Goal: Register for event/course

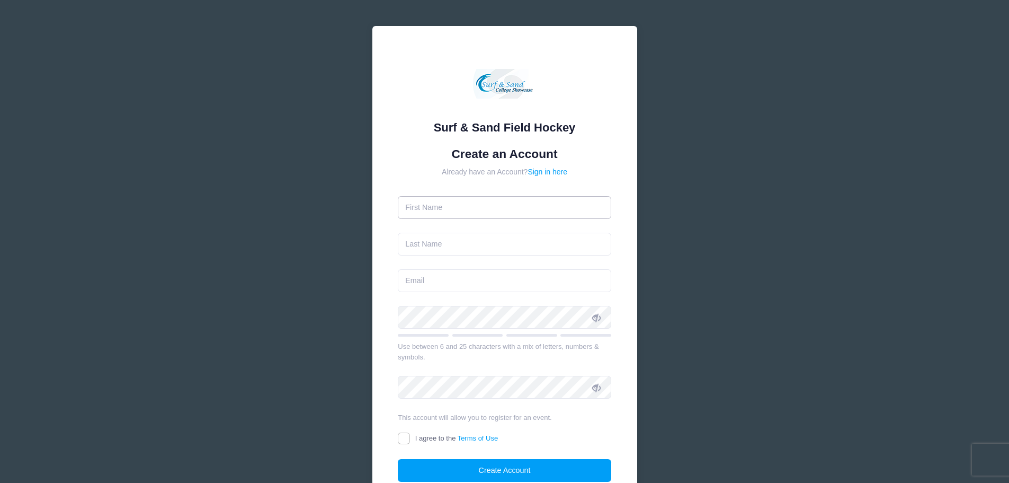
click at [469, 212] on input "text" at bounding box center [505, 207] width 214 height 23
type input "Jonathan"
type input "[PERSON_NAME]"
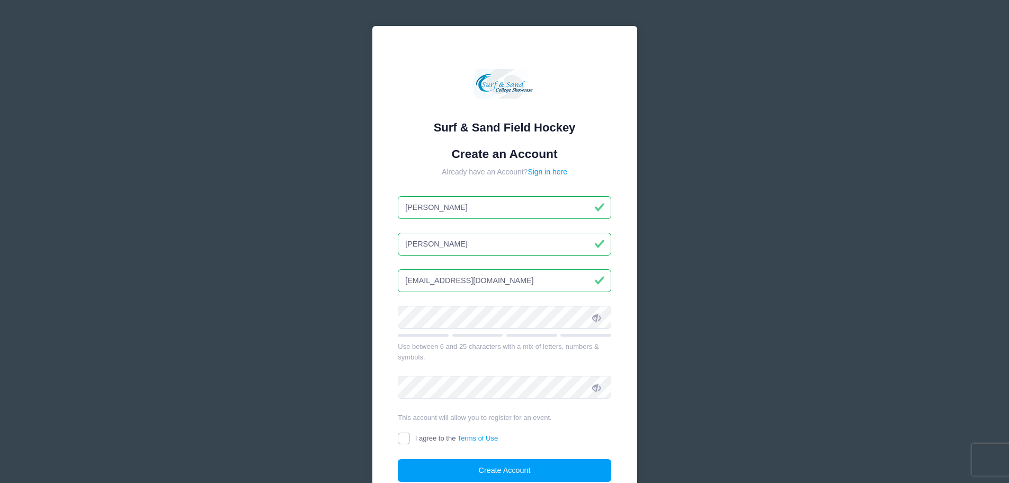
click at [528, 278] on input "jnovalis@novalisrs.com" at bounding box center [505, 280] width 214 height 23
type input "[EMAIL_ADDRESS][DOMAIN_NAME]"
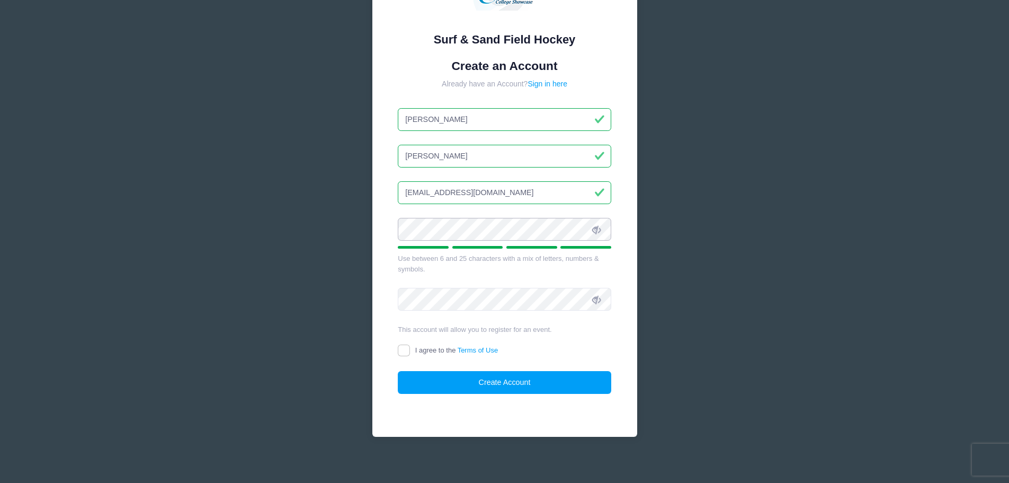
scroll to position [94, 0]
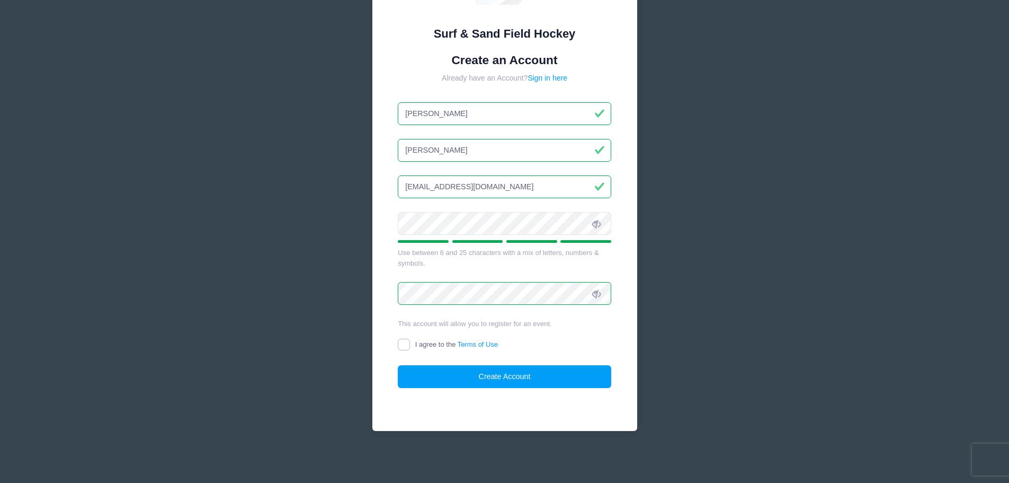
click at [404, 345] on input "I agree to the Terms of Use" at bounding box center [404, 345] width 12 height 12
checkbox input "true"
click at [475, 376] on button "Create Account" at bounding box center [505, 376] width 214 height 23
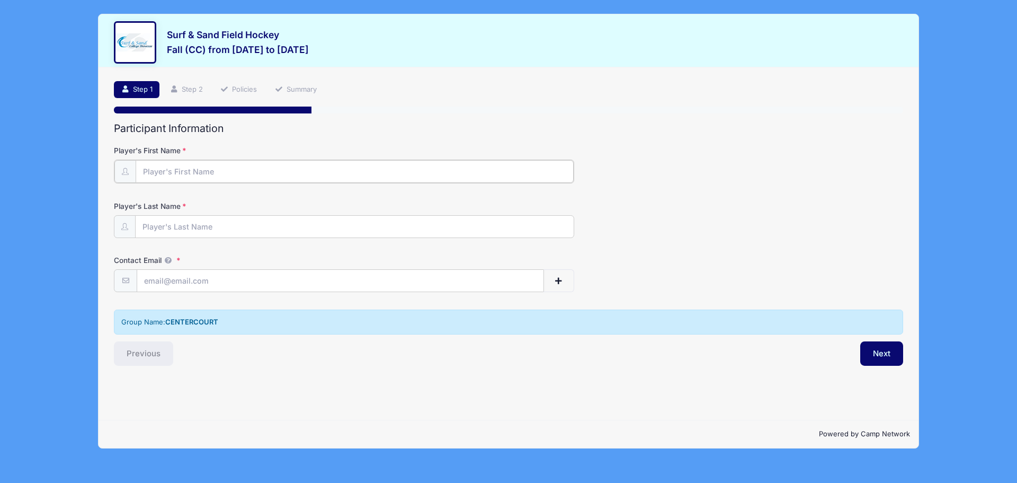
click at [216, 178] on input "Player's First Name" at bounding box center [355, 171] width 438 height 23
type input "Scarlett"
type input "[PERSON_NAME]"
click at [157, 286] on input "Contact Email" at bounding box center [340, 280] width 406 height 23
drag, startPoint x: 173, startPoint y: 276, endPoint x: 12, endPoint y: 265, distance: 160.9
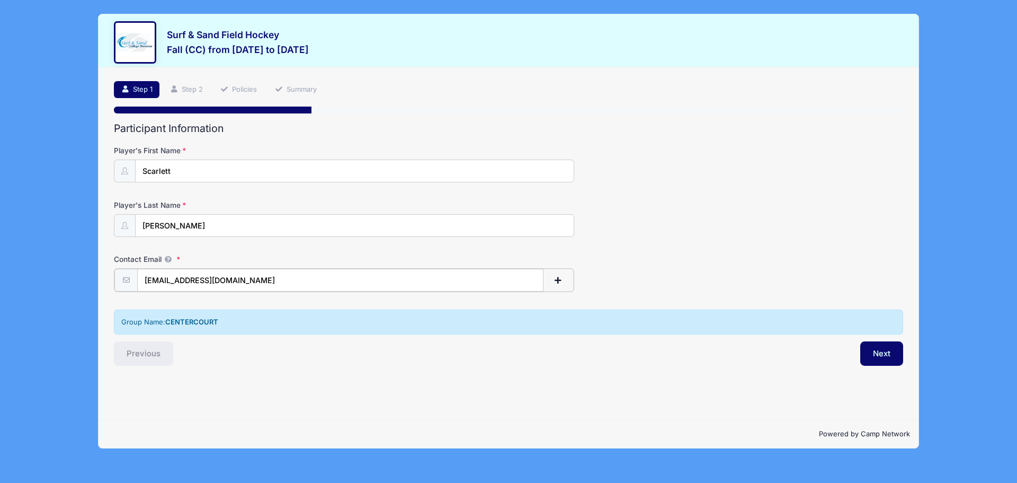
click at [12, 265] on div "Surf & Sand Field Hockey Fall (CC) from [DATE] to [DATE] Exit Step 1 /7 Step 1 …" at bounding box center [508, 241] width 1017 height 483
type input "[EMAIL_ADDRESS][DOMAIN_NAME]"
click at [876, 353] on button "Next" at bounding box center [882, 352] width 43 height 24
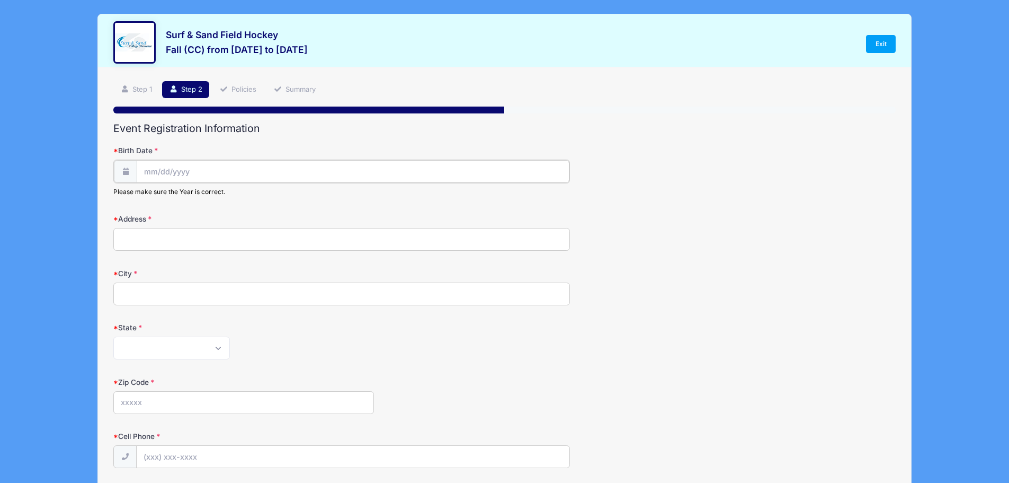
click at [201, 173] on input "Birth Date" at bounding box center [353, 171] width 432 height 23
click at [156, 200] on icon at bounding box center [152, 200] width 7 height 7
select select "6"
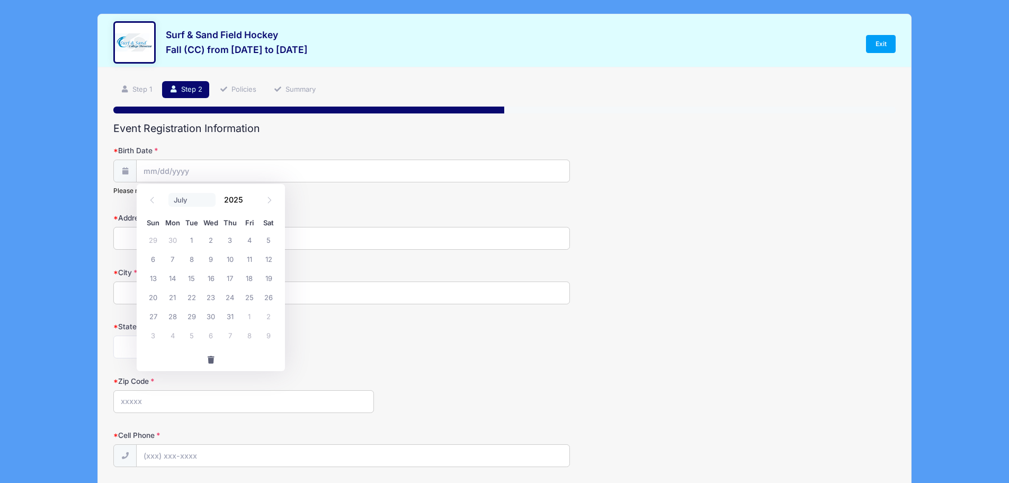
click at [188, 201] on select "January February March April May June July August September October November De…" at bounding box center [191, 200] width 47 height 14
click at [250, 202] on span at bounding box center [249, 203] width 7 height 8
click at [249, 202] on span at bounding box center [249, 203] width 7 height 8
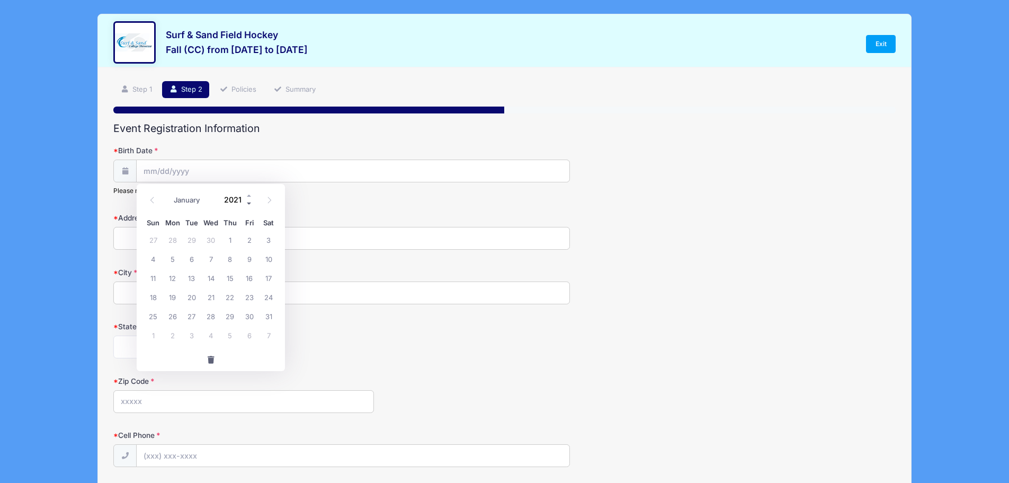
click at [249, 202] on span at bounding box center [249, 203] width 7 height 8
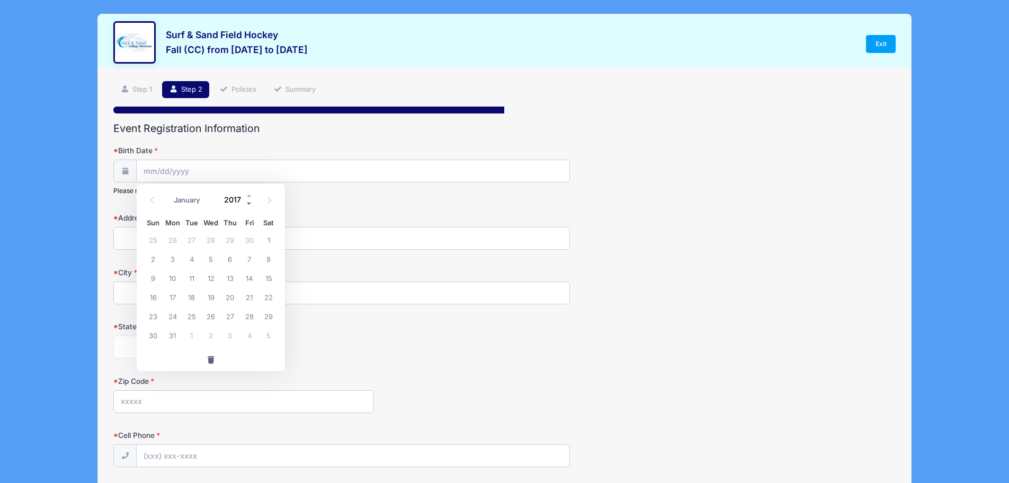
type input "2016"
click at [190, 279] on span "12" at bounding box center [191, 277] width 19 height 19
type input "[DATE]"
click at [164, 238] on input "Address" at bounding box center [341, 238] width 457 height 23
type input "[STREET_ADDRESS][PERSON_NAME]"
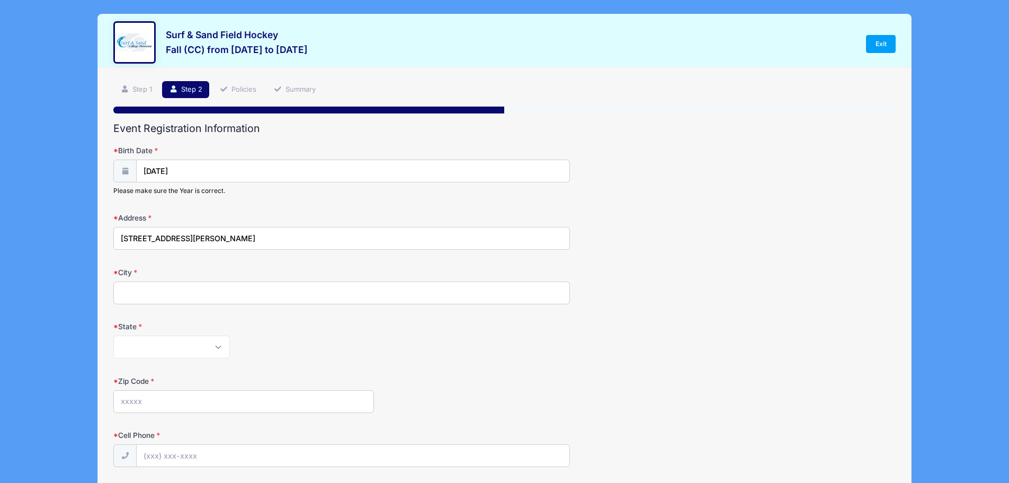
type input "[GEOGRAPHIC_DATA]"
select select "NJ"
type input "07940"
type input "[PHONE_NUMBER]"
type input "[EMAIL_ADDRESS][DOMAIN_NAME]"
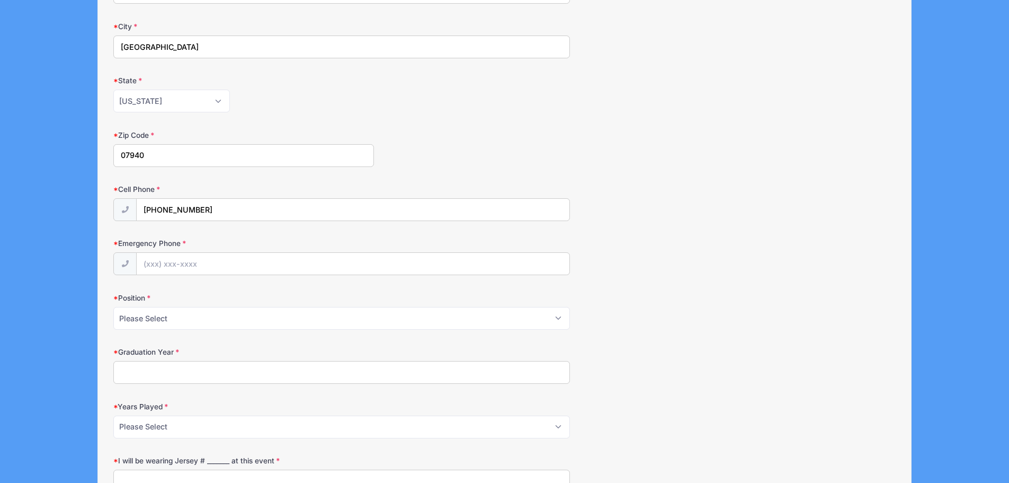
scroll to position [265, 0]
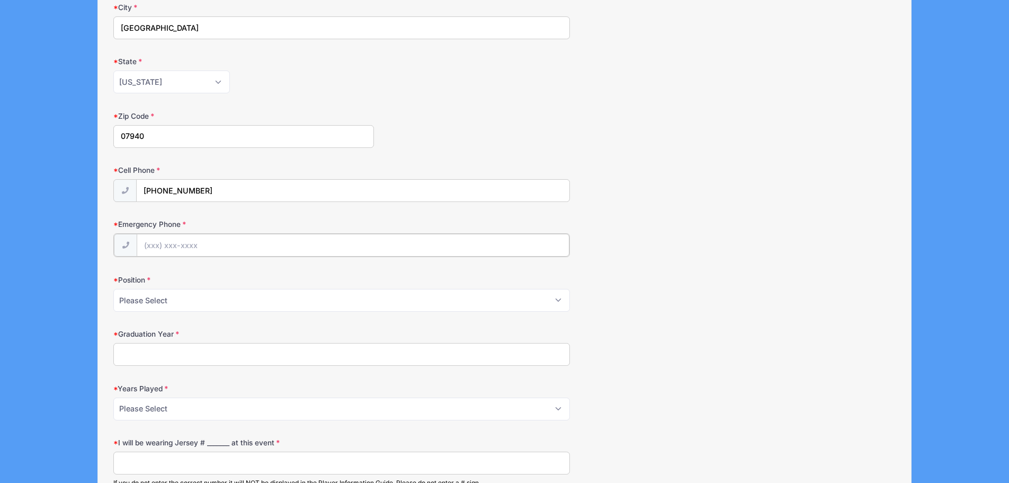
click at [198, 243] on input "Emergency Phone" at bounding box center [353, 245] width 432 height 23
type input "[PHONE_NUMBER]"
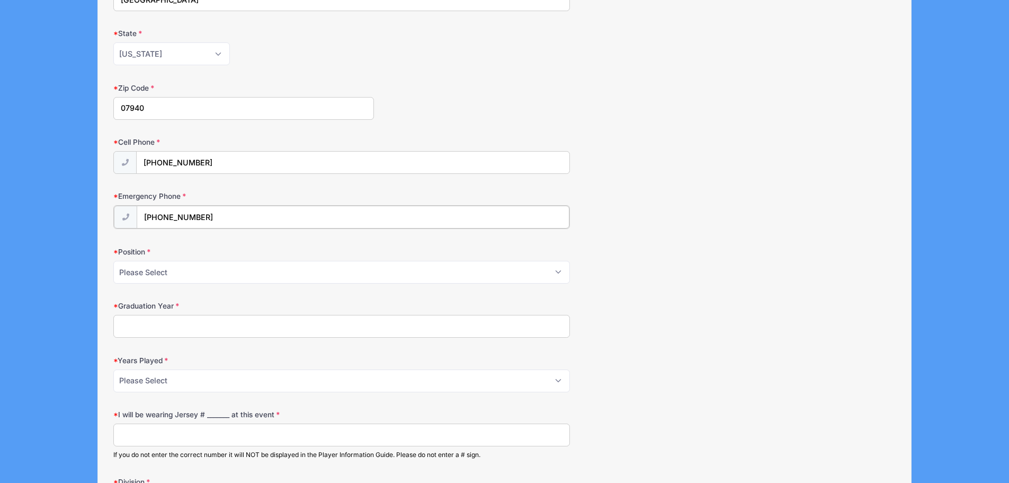
scroll to position [318, 0]
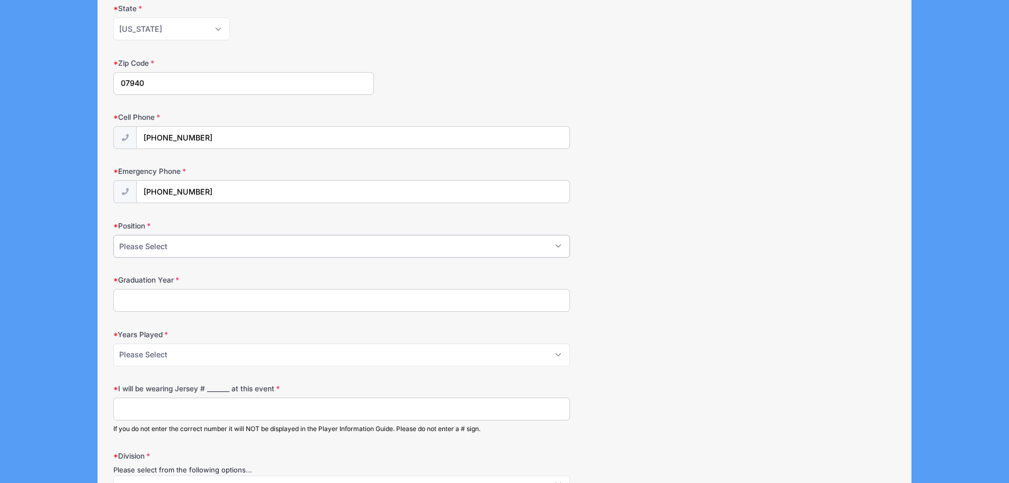
click at [192, 251] on select "Please Select Forward Midfielder Fullback Goalie" at bounding box center [341, 246] width 457 height 23
select select "Forward"
click at [113, 235] on select "Please Select Forward Midfielder Fullback Goalie" at bounding box center [341, 246] width 457 height 23
click at [185, 296] on input "Graduation Year" at bounding box center [341, 300] width 457 height 23
type input "2034"
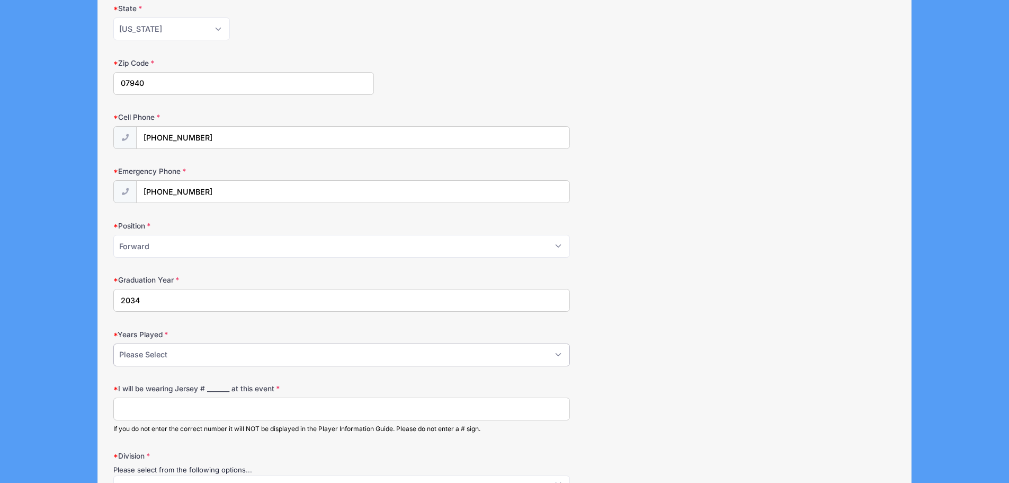
click at [189, 351] on select "Please Select 1 2 3 4 5 6 7 8 9 10+" at bounding box center [341, 354] width 457 height 23
select select "3"
click at [113, 343] on select "Please Select 1 2 3 4 5 6 7 8 9 10+" at bounding box center [341, 354] width 457 height 23
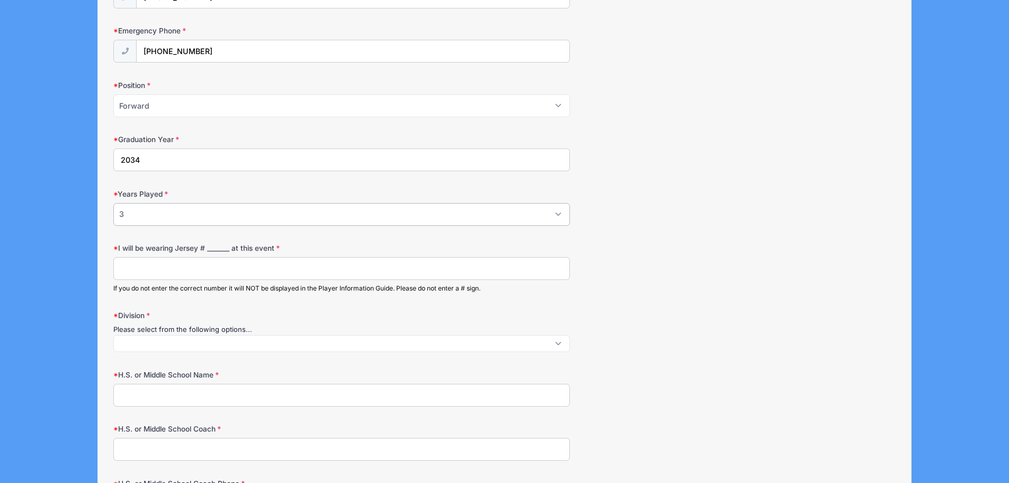
scroll to position [477, 0]
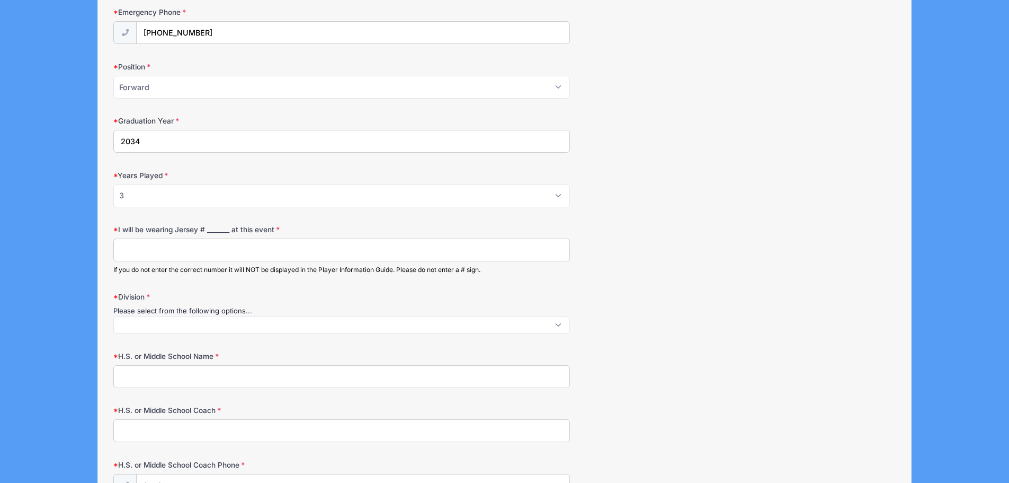
click at [166, 328] on span at bounding box center [341, 324] width 457 height 17
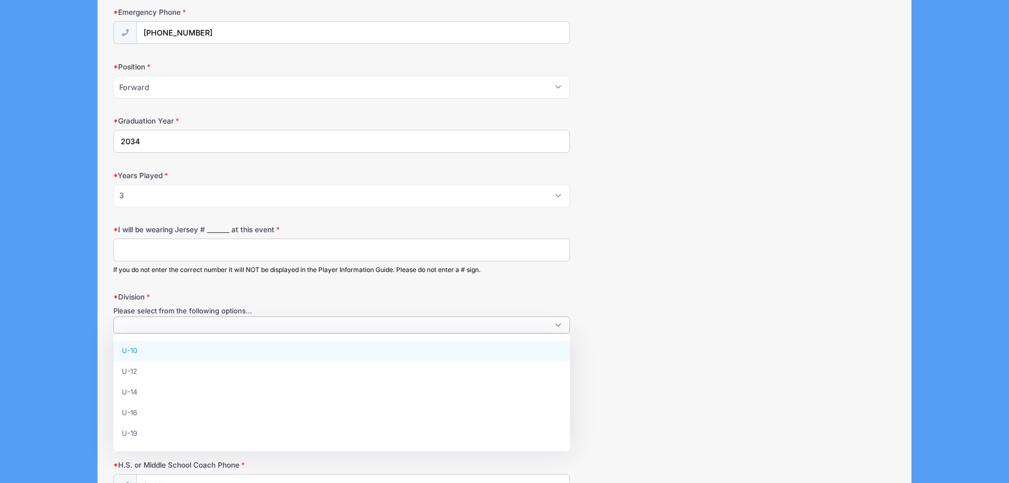
scroll to position [1, 0]
select select "U-10"
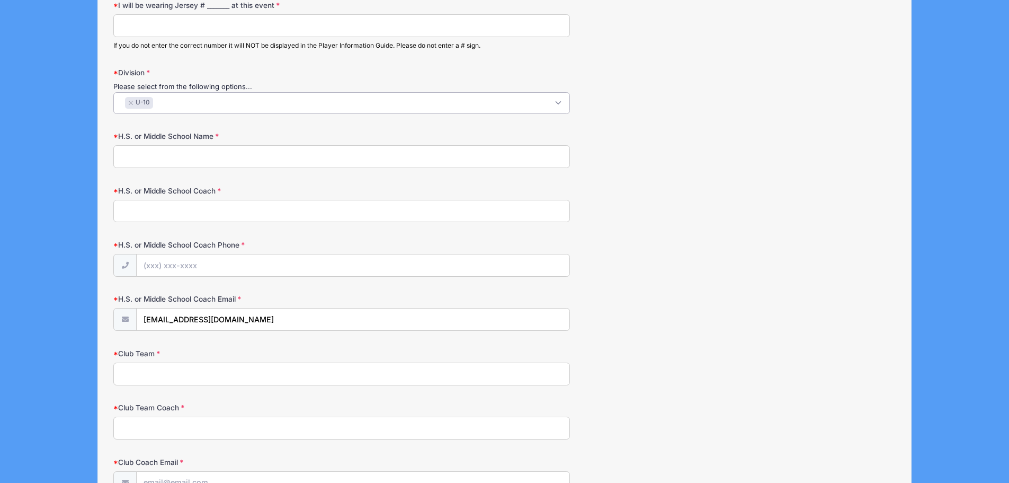
scroll to position [742, 0]
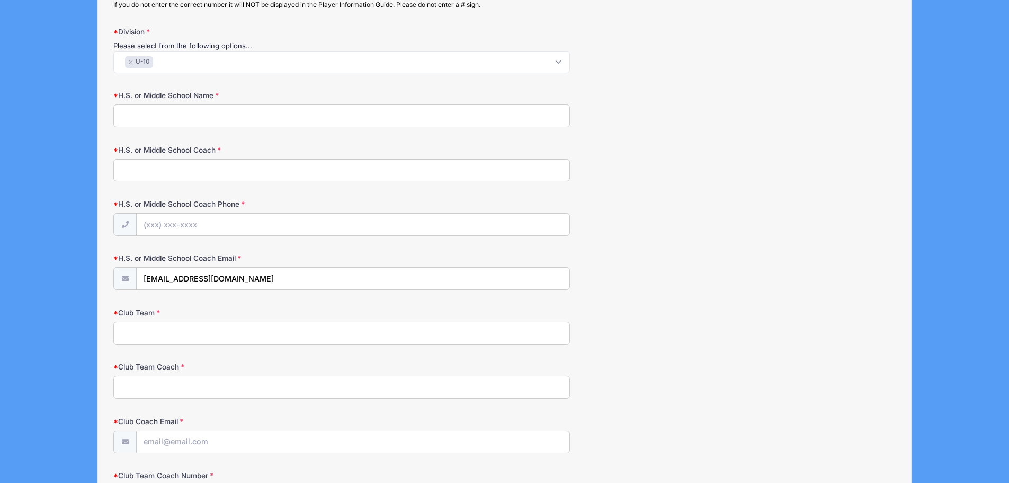
click at [170, 336] on input "Club Team" at bounding box center [341, 333] width 457 height 23
type input "Center Court"
click at [158, 390] on input "Club Team Coach" at bounding box center [341, 387] width 457 height 23
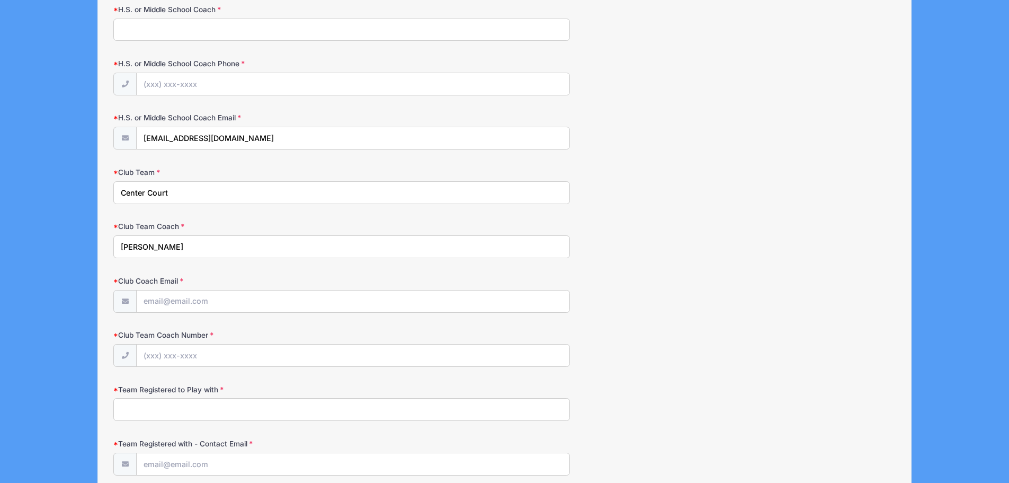
scroll to position [901, 0]
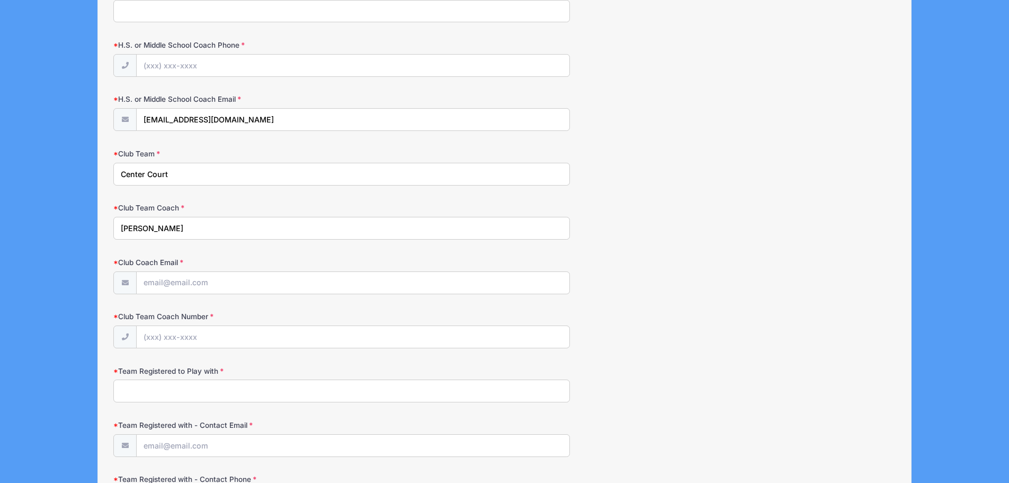
type input "[PERSON_NAME]"
click at [176, 281] on input "Club Coach Email" at bounding box center [353, 283] width 432 height 23
paste input "[EMAIL_ADDRESS][DOMAIN_NAME]"
type input "[EMAIL_ADDRESS][DOMAIN_NAME]"
click at [175, 339] on input "Club Team Coach Number" at bounding box center [353, 337] width 432 height 23
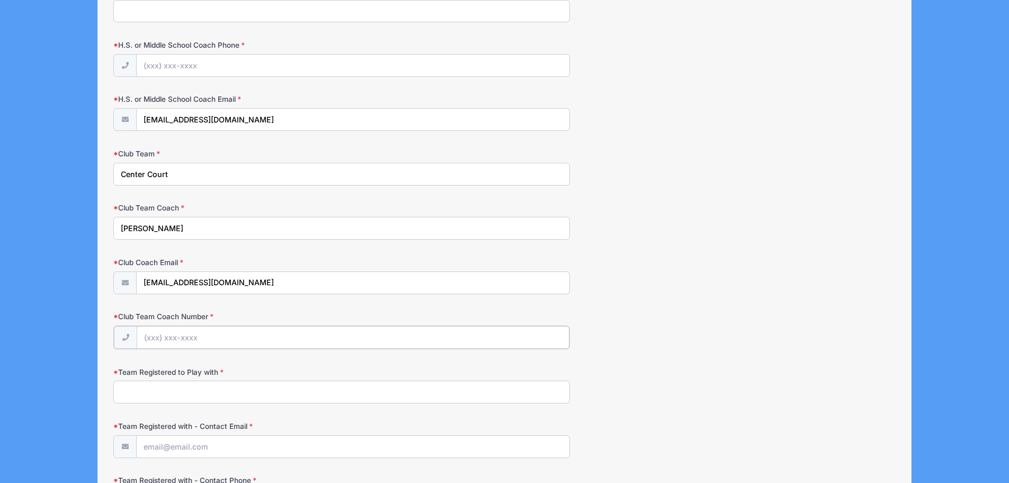
paste input "[PHONE_NUMBER]"
type input "[PHONE_NUMBER]"
click at [154, 385] on input "Team Registered to Play with" at bounding box center [341, 390] width 457 height 23
paste input "CFHC FIERCE"
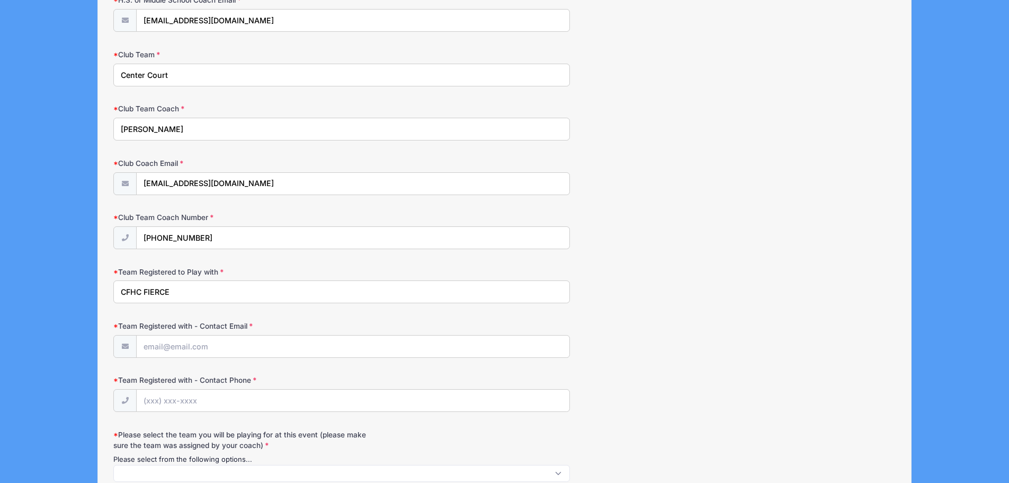
scroll to position [1007, 0]
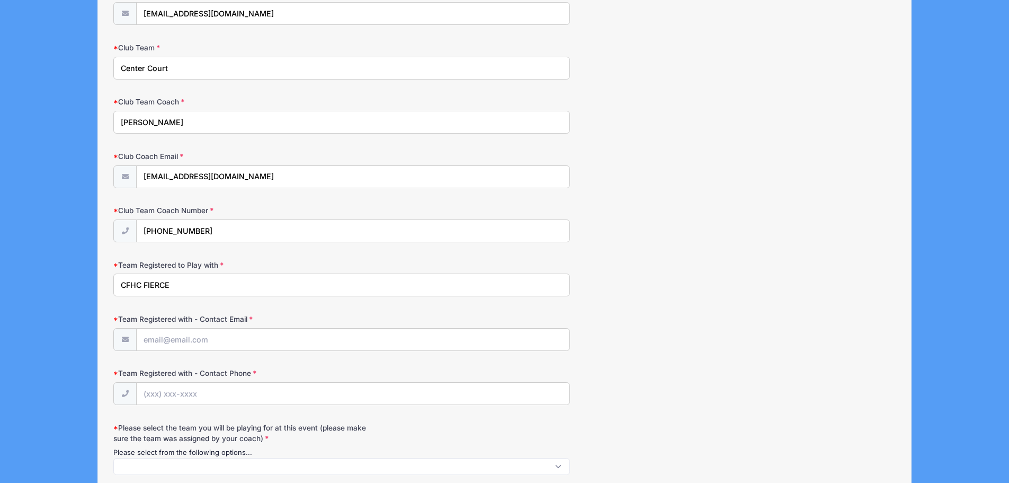
type input "CFHC FIERCE"
click at [198, 343] on input "Team Registered with - Contact Email" at bounding box center [353, 340] width 432 height 23
click at [342, 314] on label "Team Registered with - Contact Email" at bounding box center [243, 319] width 261 height 11
click at [342, 328] on input "Team Registered with - Contact Email" at bounding box center [352, 339] width 433 height 23
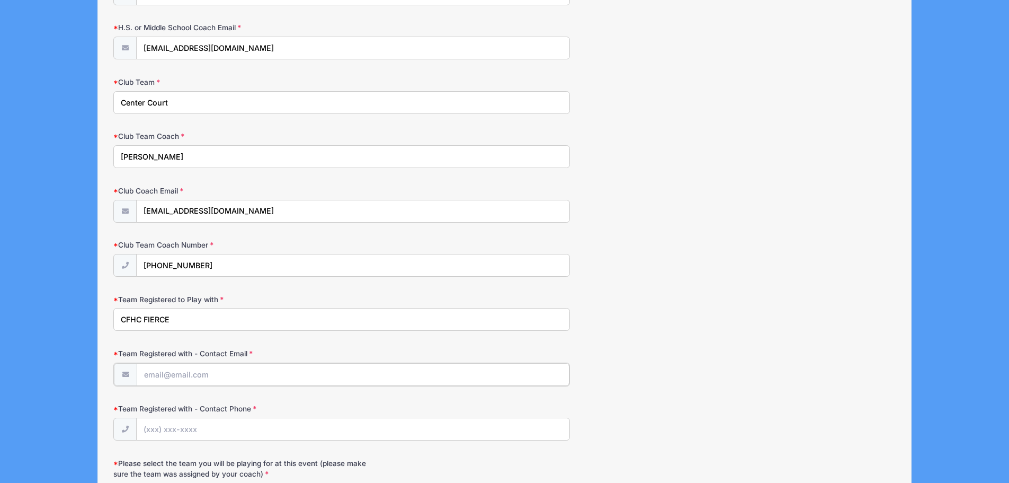
scroll to position [954, 0]
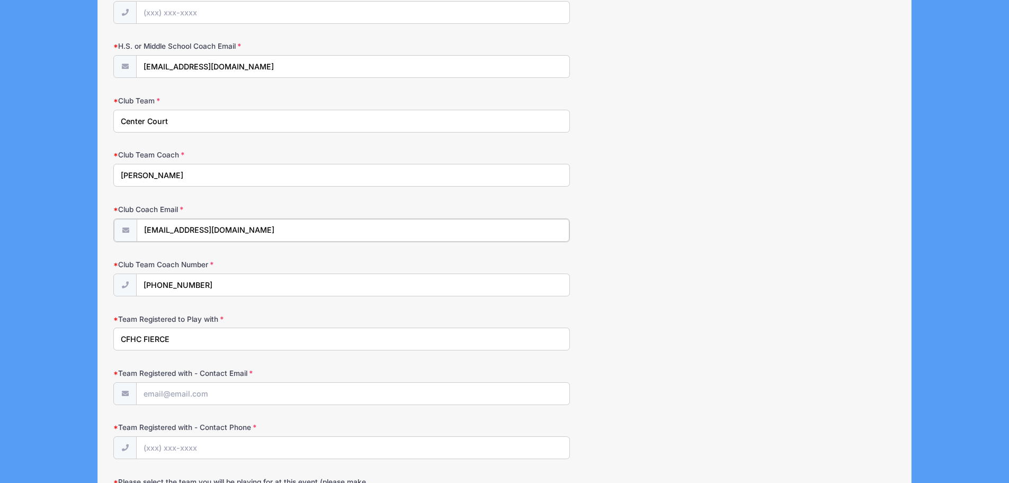
drag, startPoint x: 143, startPoint y: 229, endPoint x: 275, endPoint y: 230, distance: 131.9
click at [275, 230] on input "[EMAIL_ADDRESS][DOMAIN_NAME]" at bounding box center [353, 230] width 432 height 23
click at [160, 394] on input "Team Registered with - Contact Email" at bounding box center [353, 393] width 432 height 23
paste input "[EMAIL_ADDRESS][DOMAIN_NAME]"
type input "[EMAIL_ADDRESS][DOMAIN_NAME]"
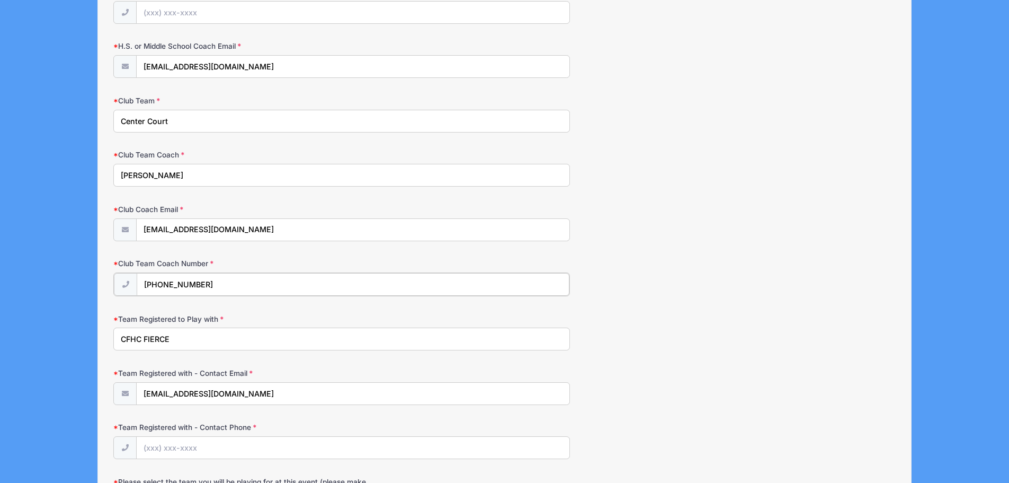
drag, startPoint x: 144, startPoint y: 283, endPoint x: 215, endPoint y: 286, distance: 71.0
click at [215, 286] on input "[PHONE_NUMBER]" at bounding box center [353, 284] width 432 height 23
click at [172, 445] on input "Team Registered with - Contact Phone" at bounding box center [353, 447] width 432 height 23
paste input "[PHONE_NUMBER]"
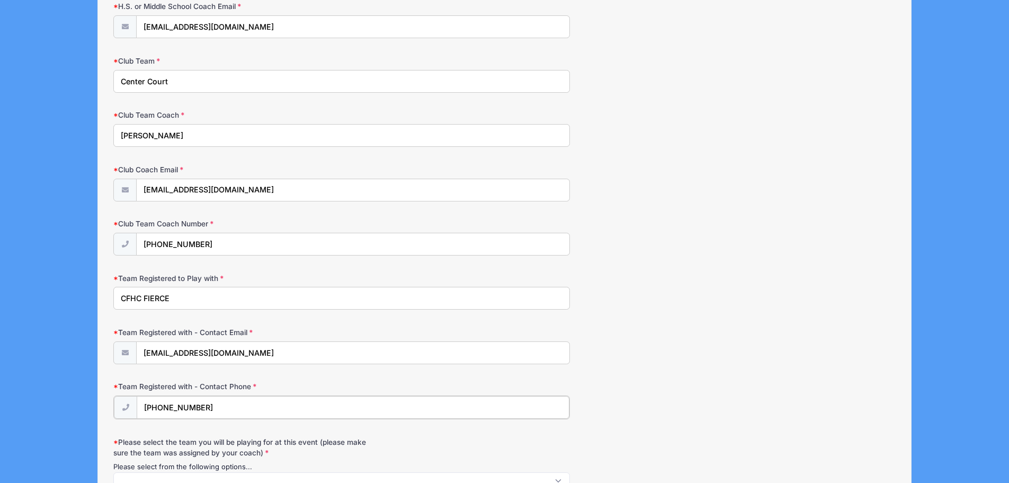
scroll to position [1060, 0]
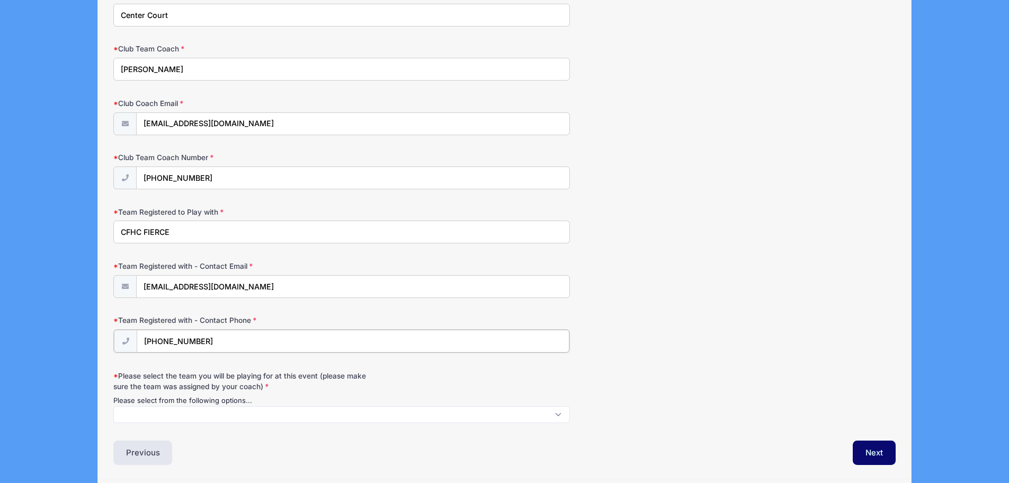
type input "[PHONE_NUMBER]"
click at [216, 413] on span at bounding box center [341, 413] width 457 height 17
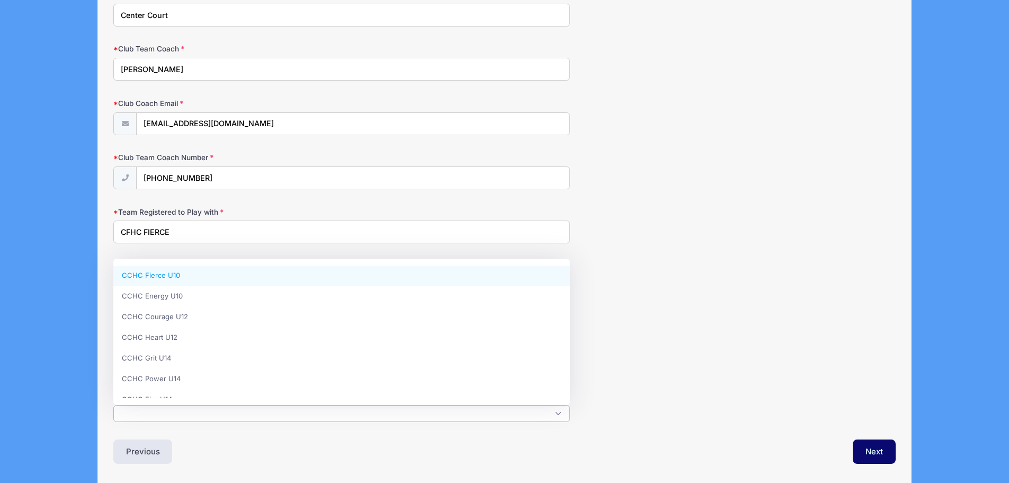
select select "CCHC Fierce U10"
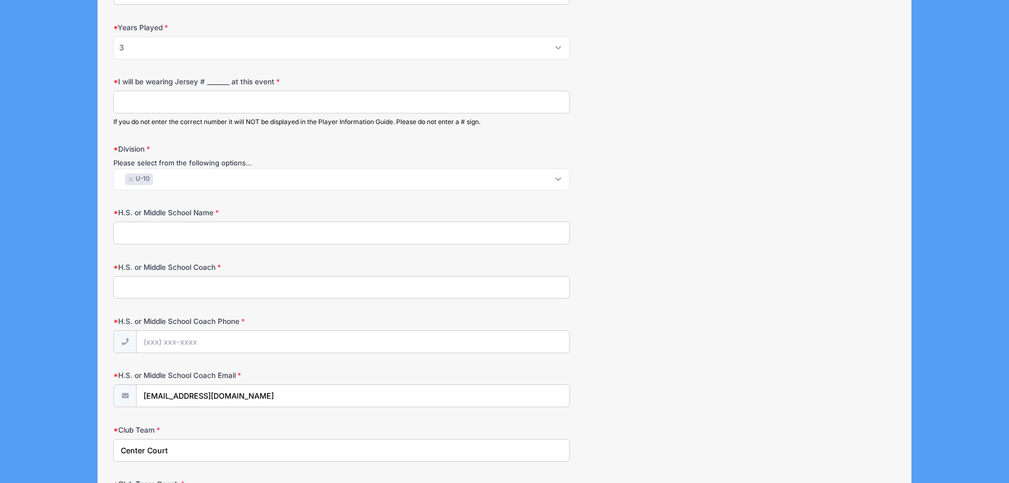
scroll to position [624, 0]
click at [285, 337] on input "H.S. or Middle School Coach Phone" at bounding box center [353, 342] width 432 height 23
type input "na"
click at [214, 287] on input "H.S. or Middle School Coach" at bounding box center [341, 288] width 457 height 23
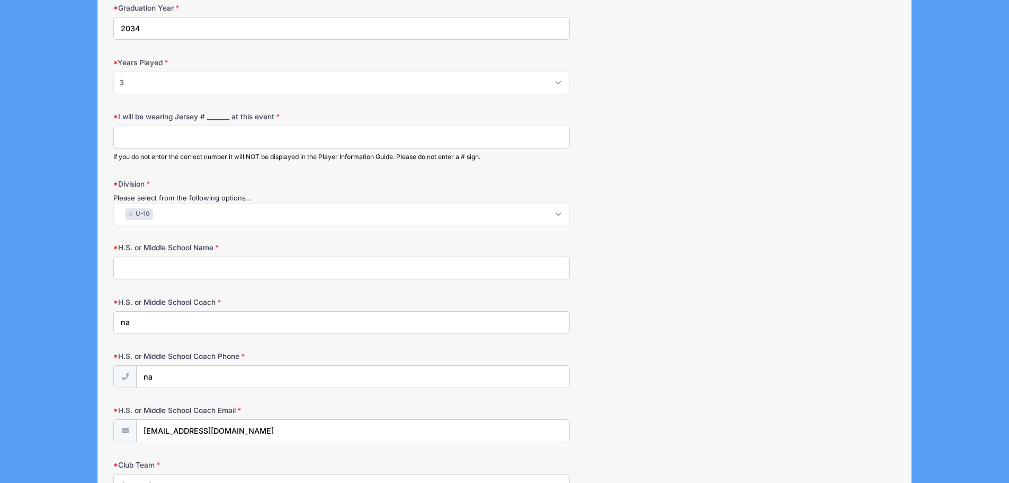
scroll to position [571, 0]
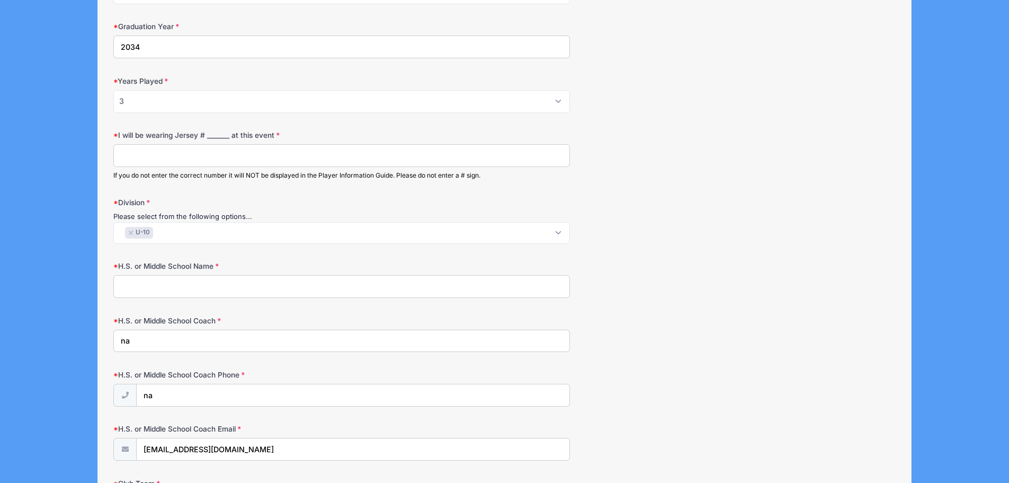
type input "na"
click at [185, 290] on input "H.S. or Middle School Name" at bounding box center [341, 286] width 457 height 23
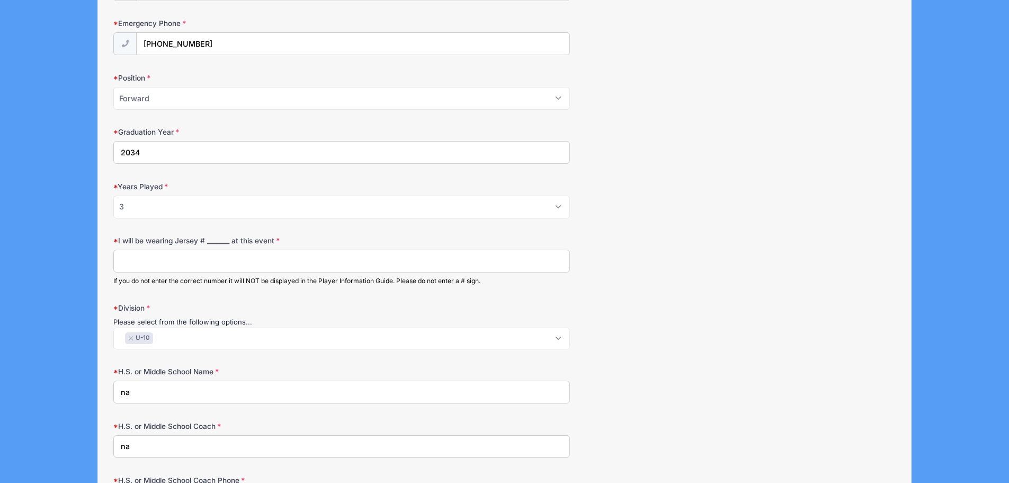
scroll to position [465, 0]
type input "na"
click at [174, 263] on input "I will be wearing Jersey # _______ at this event" at bounding box center [341, 261] width 457 height 23
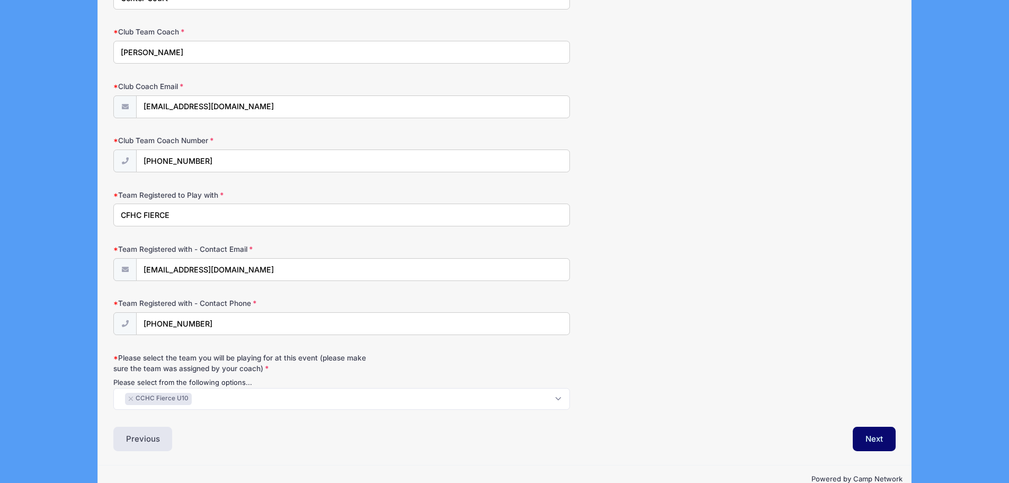
scroll to position [1101, 0]
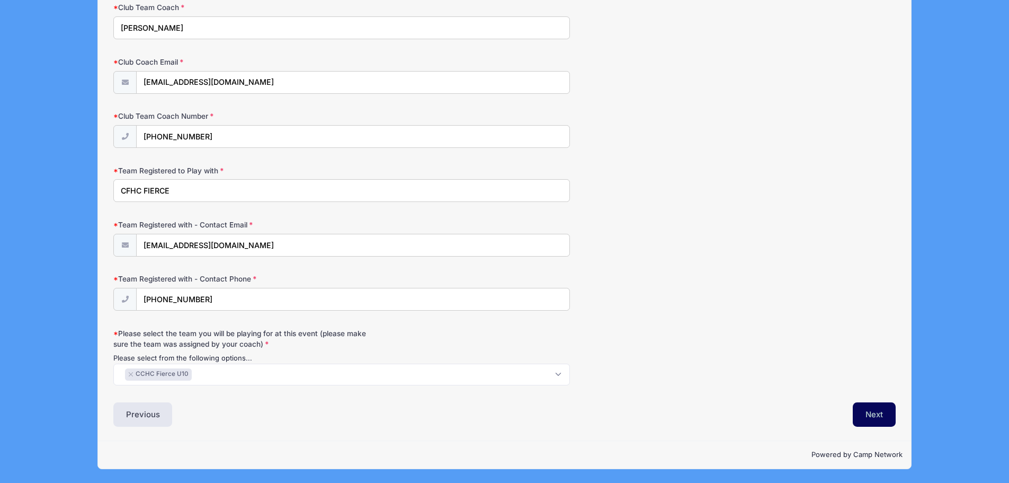
type input "9"
click at [878, 415] on button "Next" at bounding box center [874, 414] width 43 height 24
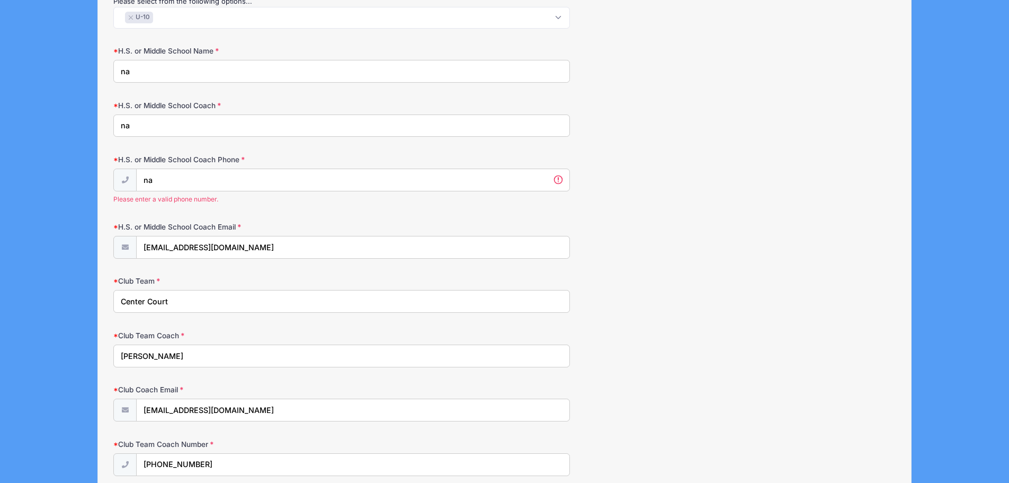
scroll to position [727, 0]
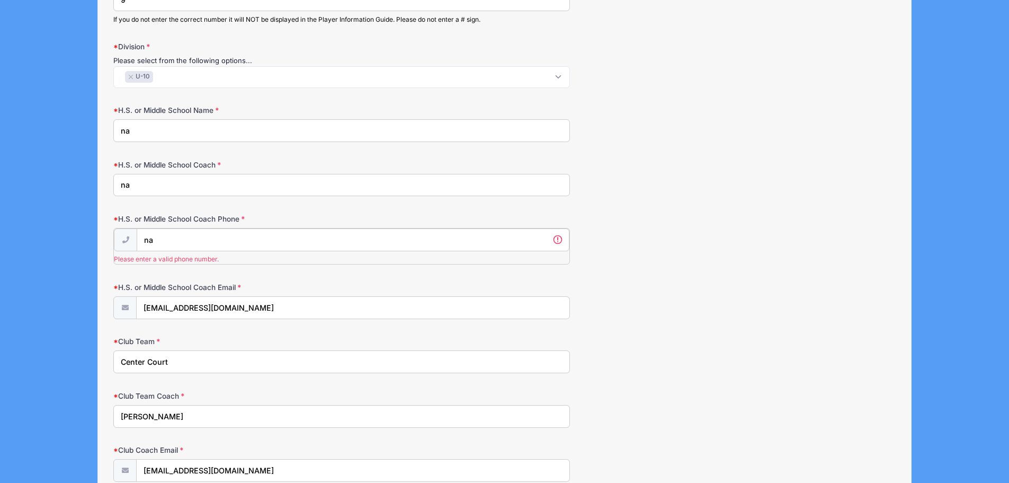
drag, startPoint x: 160, startPoint y: 239, endPoint x: 138, endPoint y: 239, distance: 21.7
click at [139, 239] on input "na" at bounding box center [353, 239] width 432 height 23
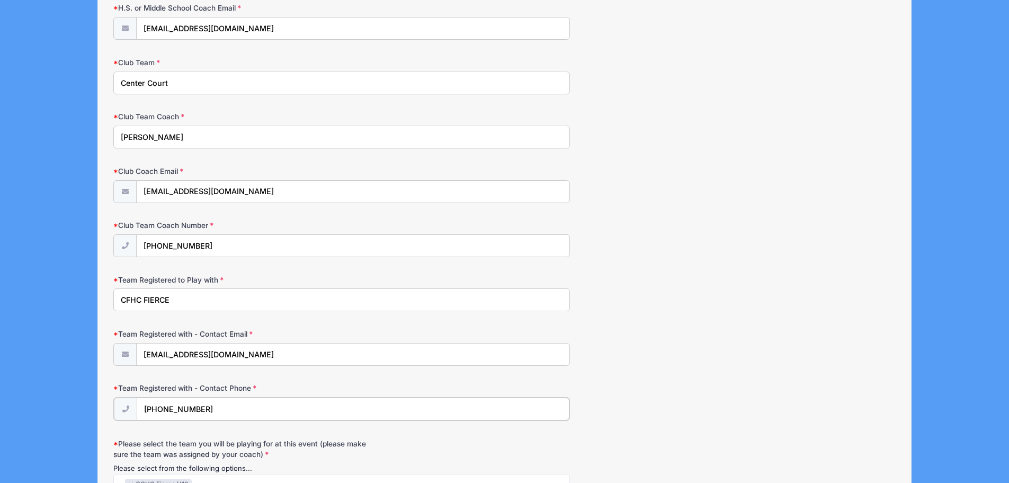
scroll to position [991, 0]
drag, startPoint x: 148, startPoint y: 410, endPoint x: 226, endPoint y: 414, distance: 77.5
click at [226, 414] on input "[PHONE_NUMBER]" at bounding box center [353, 409] width 432 height 23
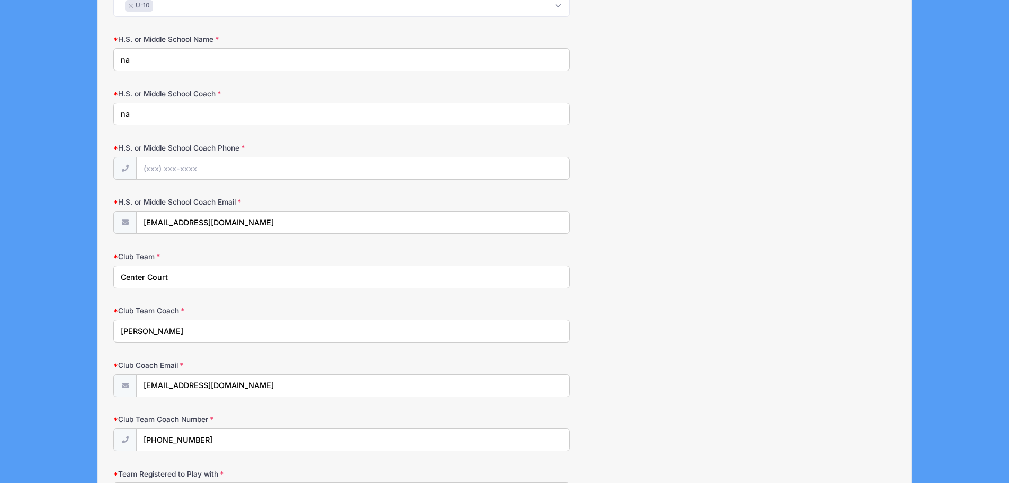
scroll to position [779, 0]
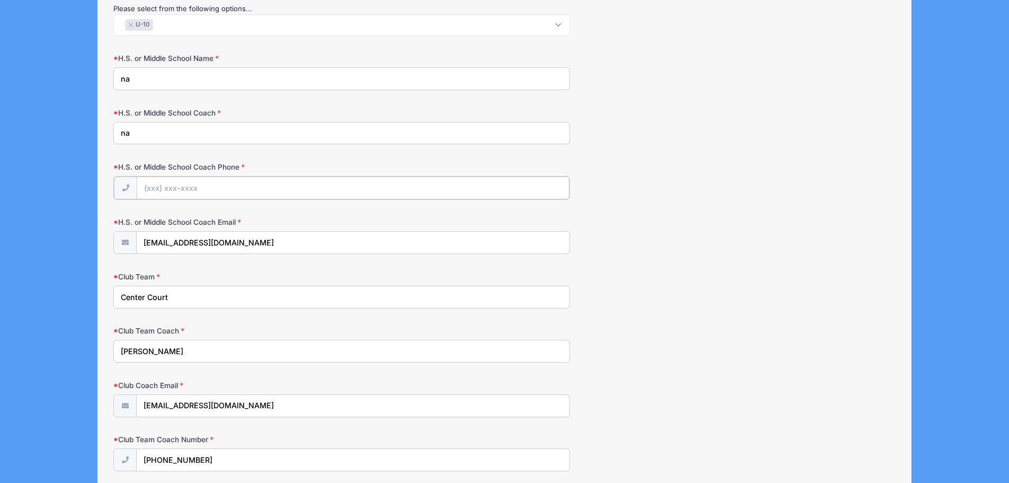
click at [175, 190] on input "H.S. or Middle School Coach Phone" at bounding box center [353, 187] width 432 height 23
paste input "[PHONE_NUMBER]"
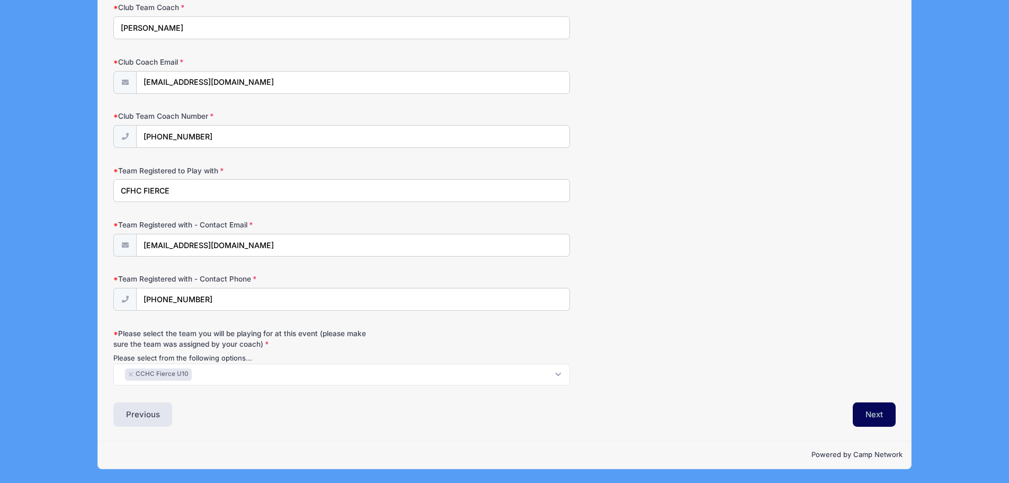
type input "[PHONE_NUMBER]"
click at [877, 418] on button "Next" at bounding box center [874, 414] width 43 height 24
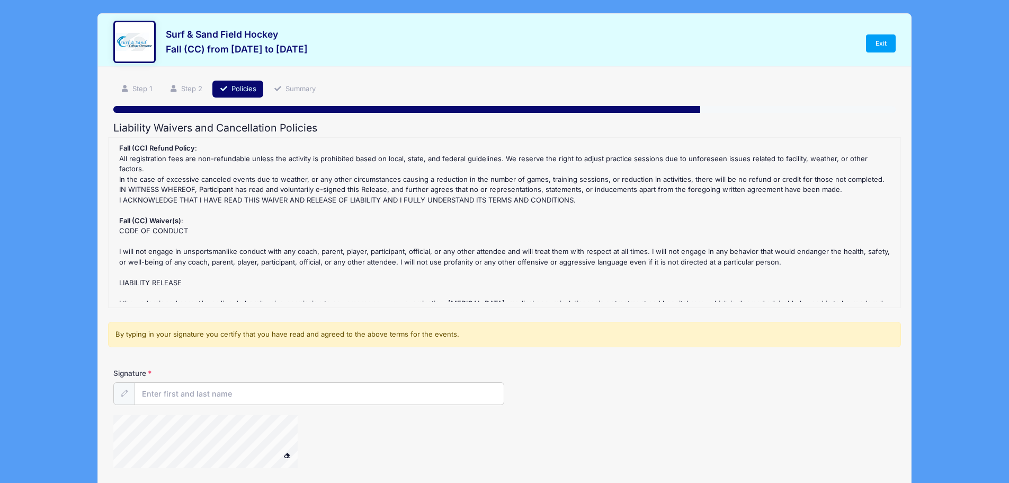
scroll to position [0, 0]
click at [205, 394] on input "Signature" at bounding box center [319, 394] width 369 height 23
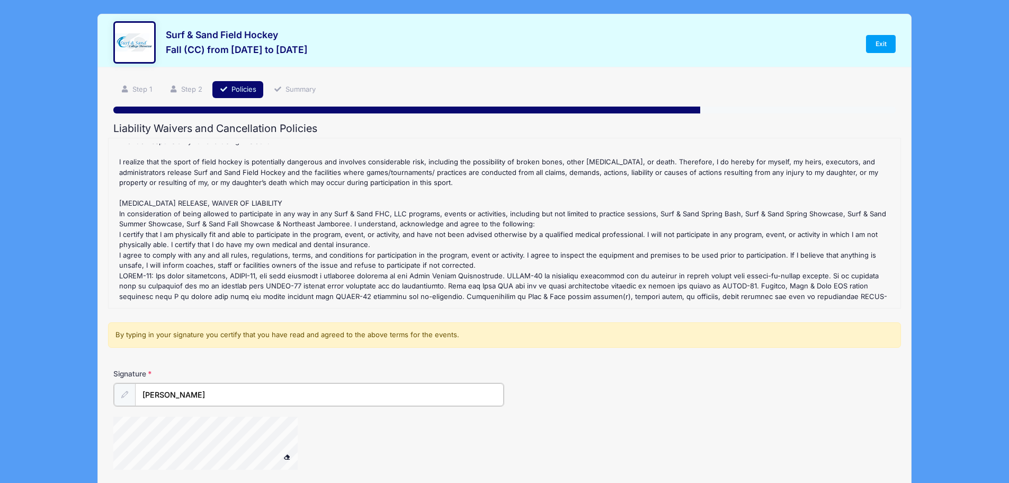
scroll to position [265, 0]
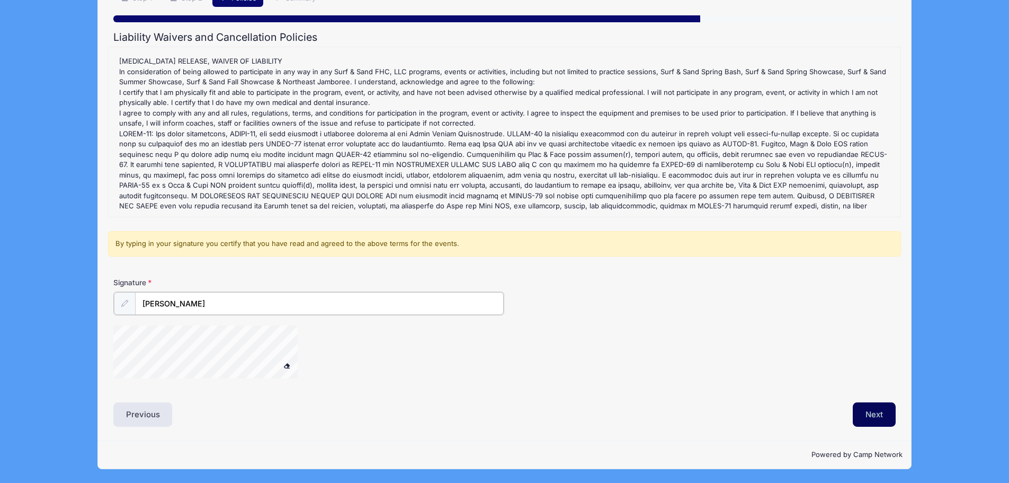
type input "[PERSON_NAME]"
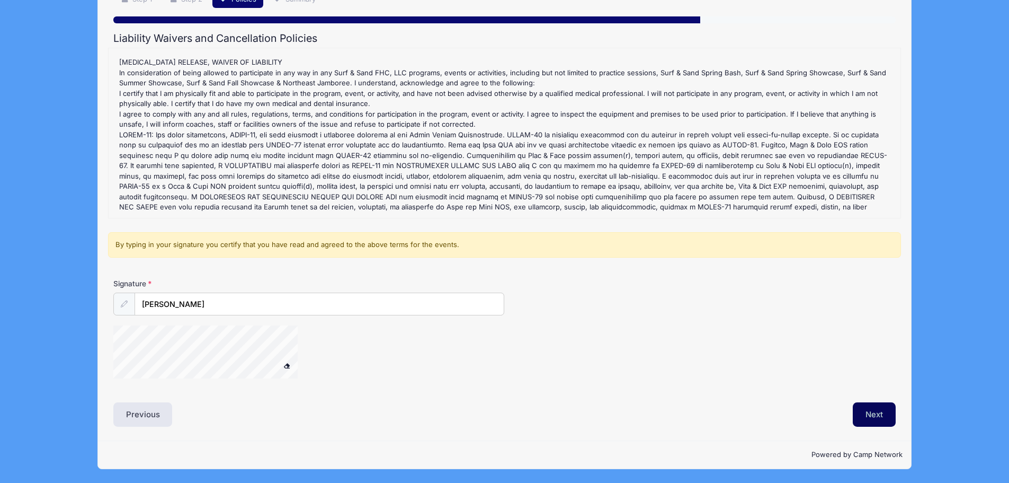
click at [878, 408] on button "Next" at bounding box center [874, 414] width 43 height 24
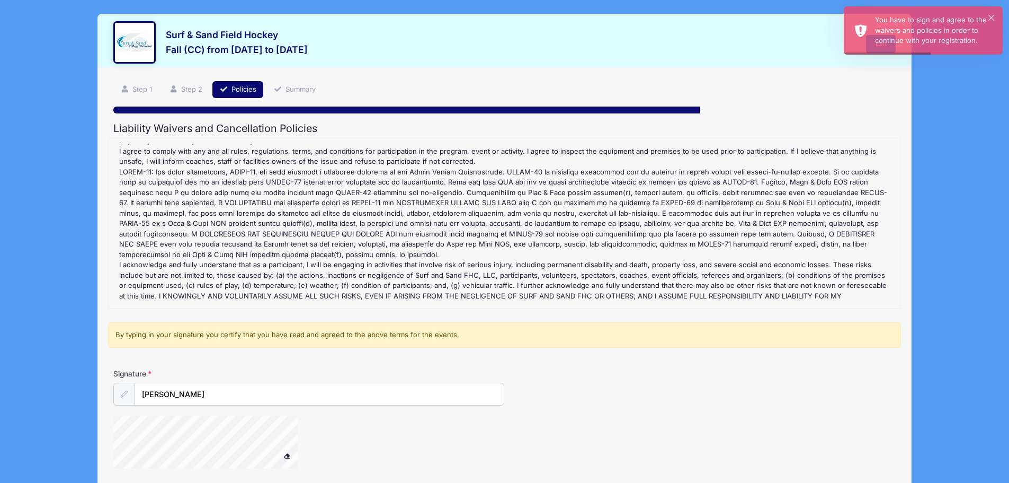
scroll to position [399, 0]
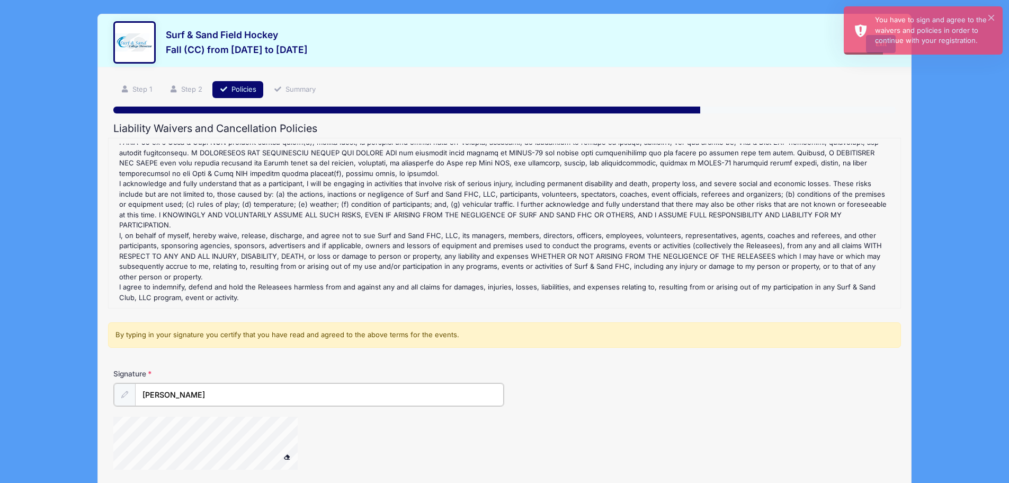
drag, startPoint x: 229, startPoint y: 400, endPoint x: 236, endPoint y: 400, distance: 6.9
click at [229, 400] on input "[PERSON_NAME]" at bounding box center [319, 394] width 369 height 23
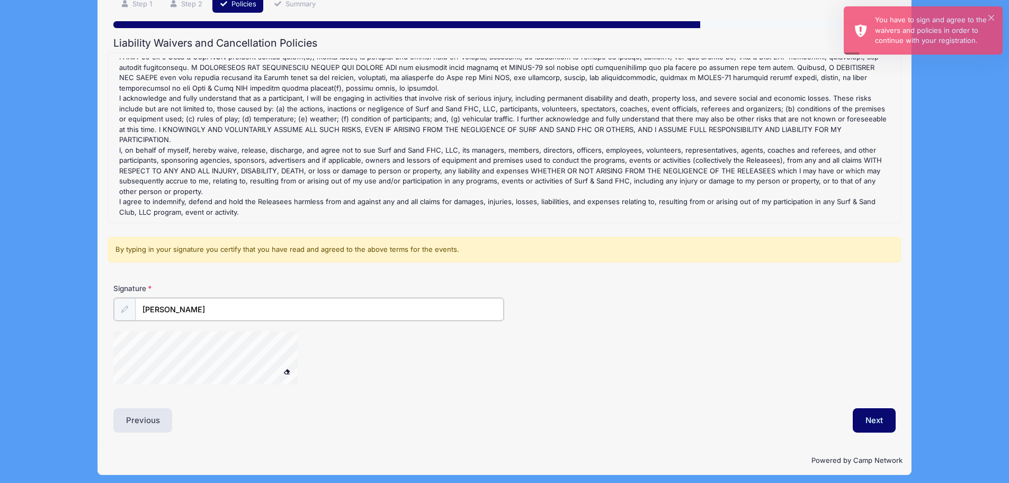
scroll to position [91, 0]
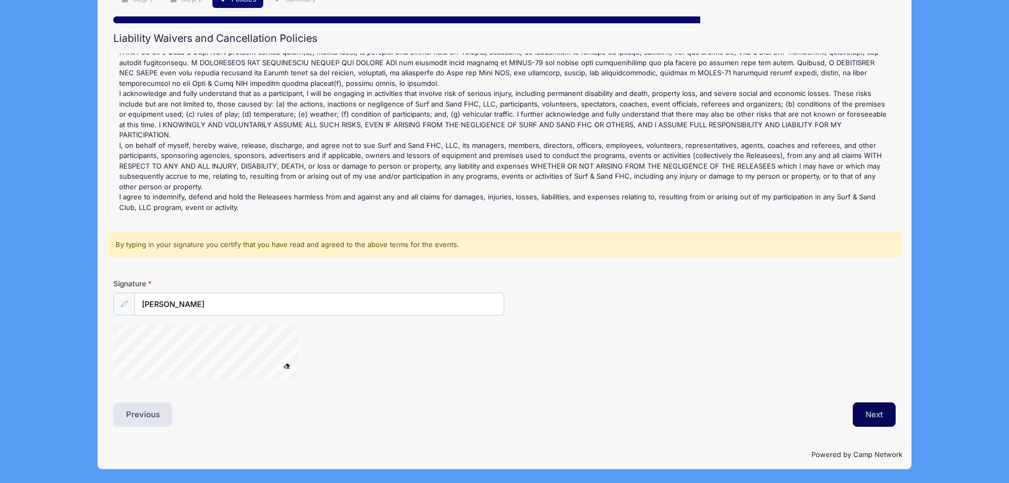
click at [880, 414] on button "Next" at bounding box center [874, 414] width 43 height 24
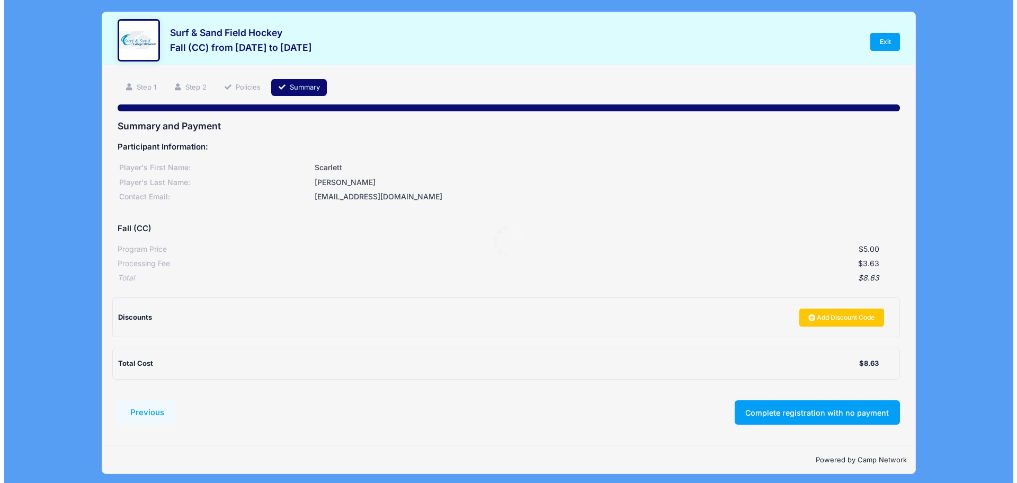
scroll to position [0, 0]
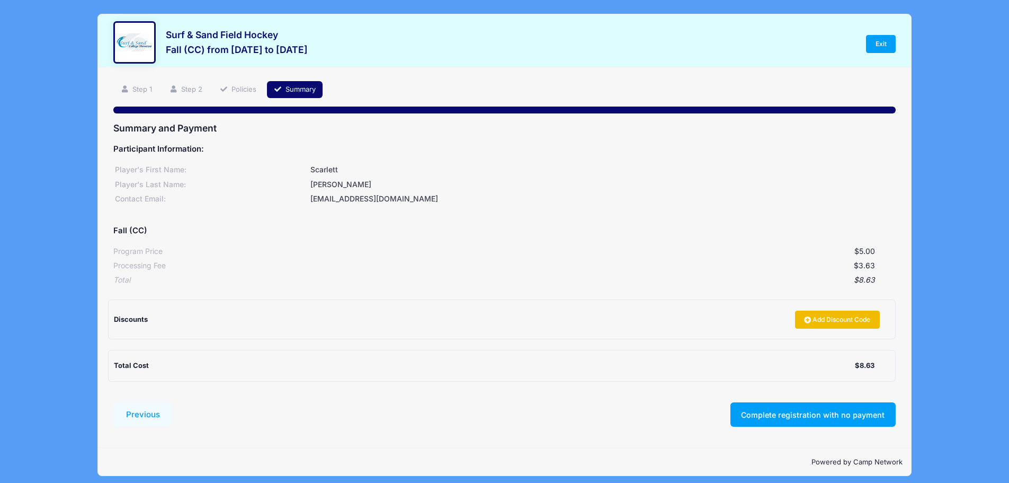
click at [849, 324] on link "Add Discount Code" at bounding box center [837, 320] width 85 height 18
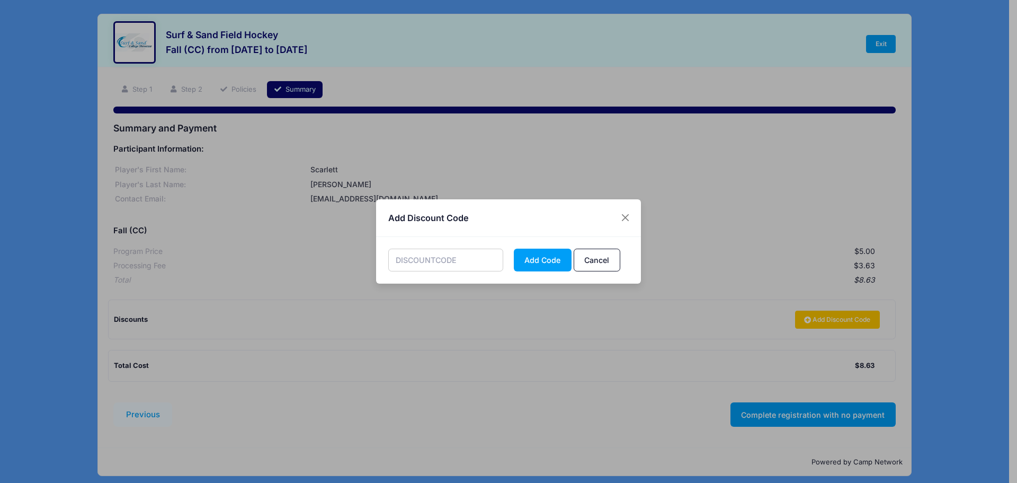
click at [446, 258] on input "text" at bounding box center [446, 260] width 116 height 23
paste input "b29c09"
type input "b29c09"
click at [543, 264] on button "Add Code" at bounding box center [543, 260] width 58 height 23
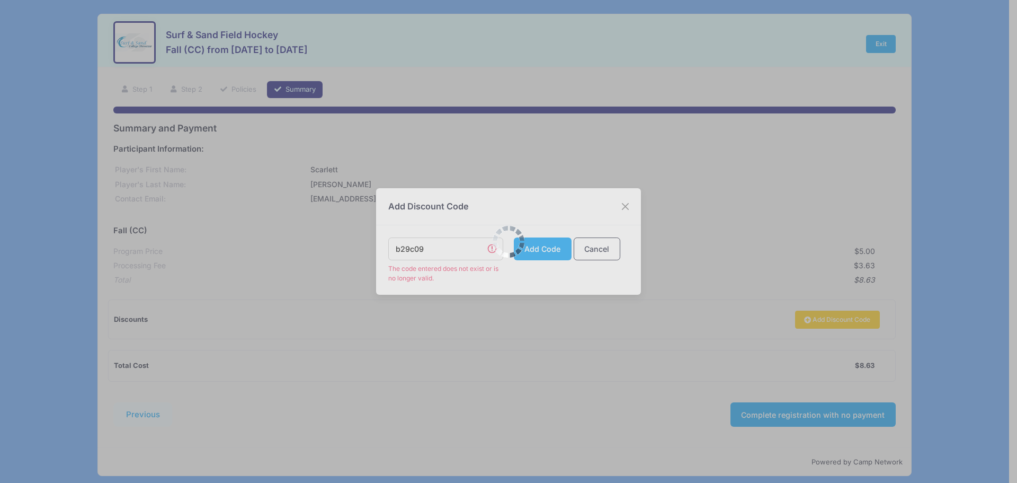
scroll to position [7, 0]
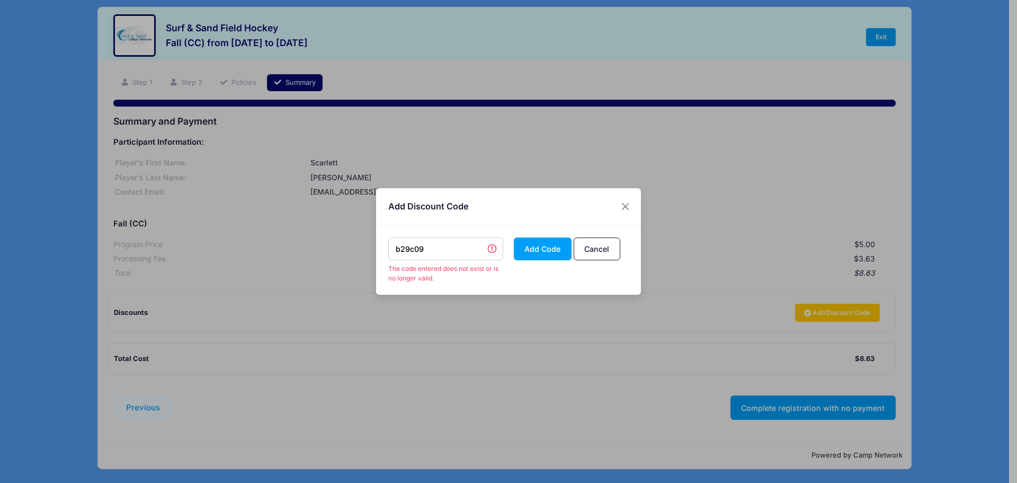
drag, startPoint x: 455, startPoint y: 250, endPoint x: 337, endPoint y: 250, distance: 118.2
click at [377, 250] on div "b29c09 The code entered does not exist or is no longer valid. Add Code Cancel" at bounding box center [508, 259] width 265 height 69
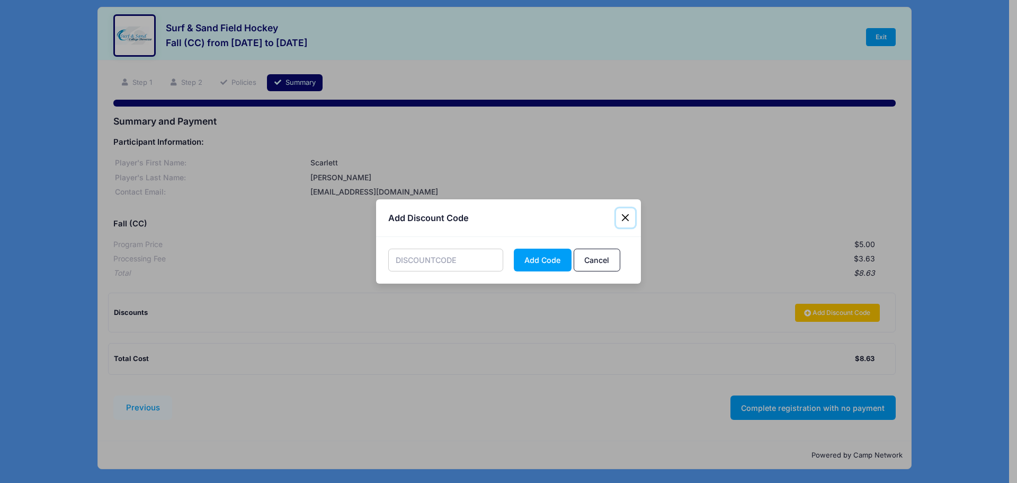
click at [624, 220] on button "Close" at bounding box center [625, 217] width 19 height 19
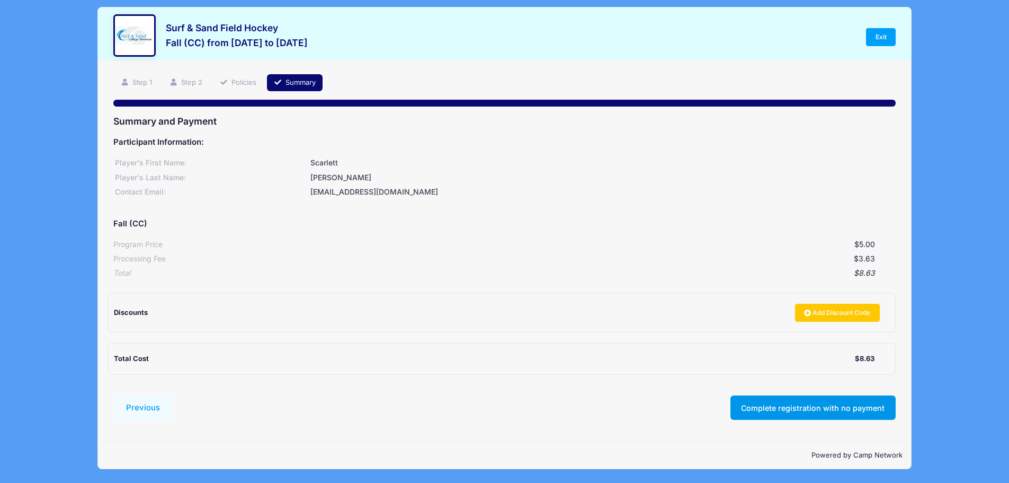
click at [787, 407] on button "Complete registration with no payment" at bounding box center [813, 407] width 165 height 24
